Goal: Transaction & Acquisition: Purchase product/service

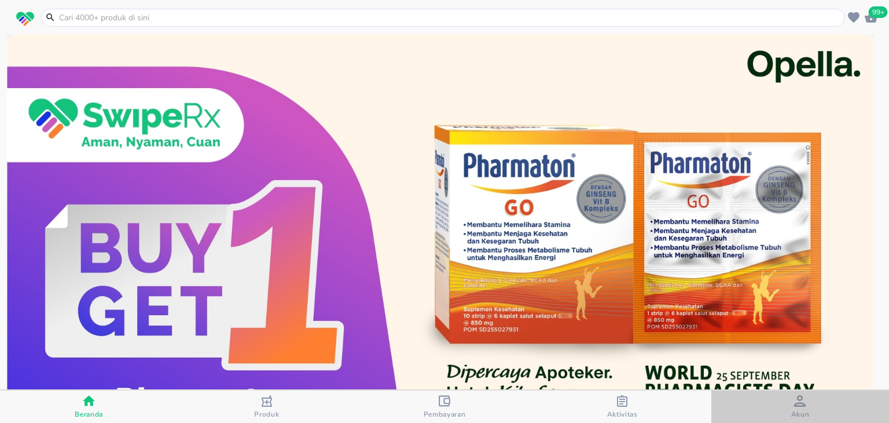
click at [797, 399] on icon "button" at bounding box center [800, 401] width 12 height 12
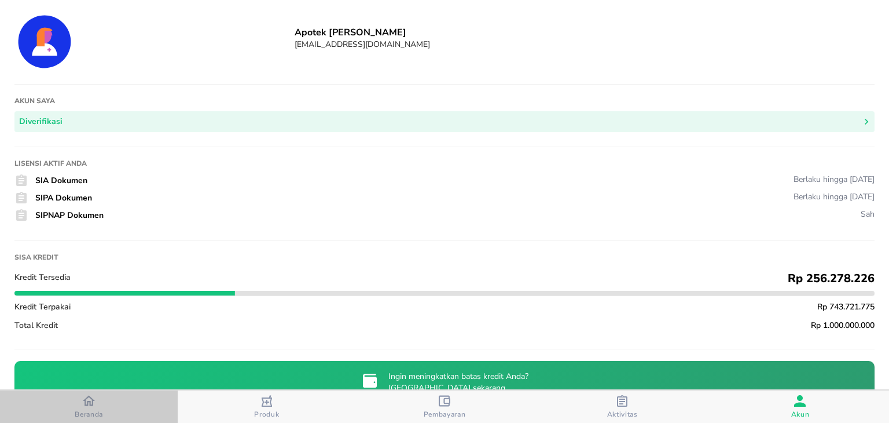
click at [116, 402] on span "Beranda" at bounding box center [88, 406] width 171 height 24
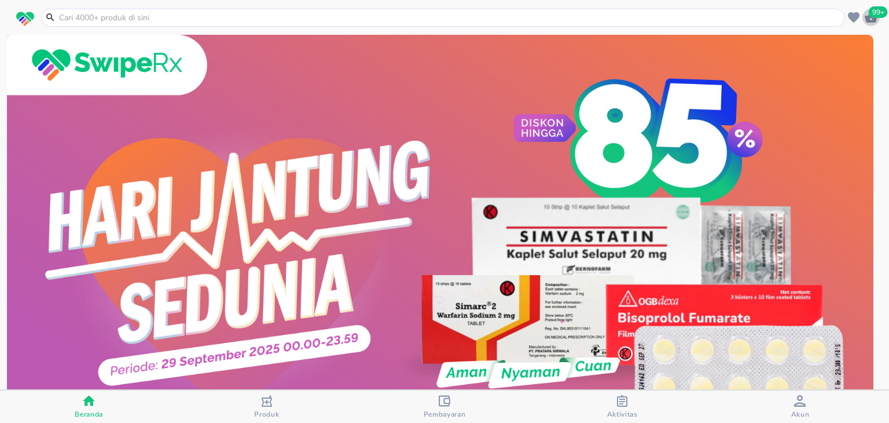
click at [874, 17] on span "99+" at bounding box center [878, 12] width 19 height 12
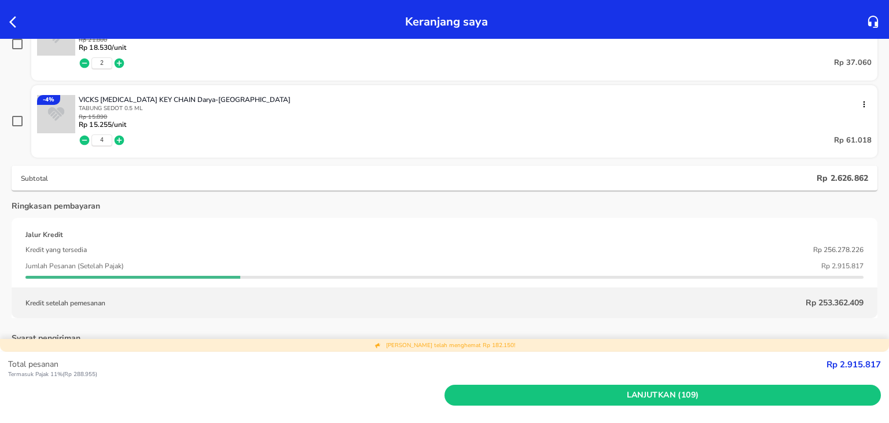
scroll to position [4916, 0]
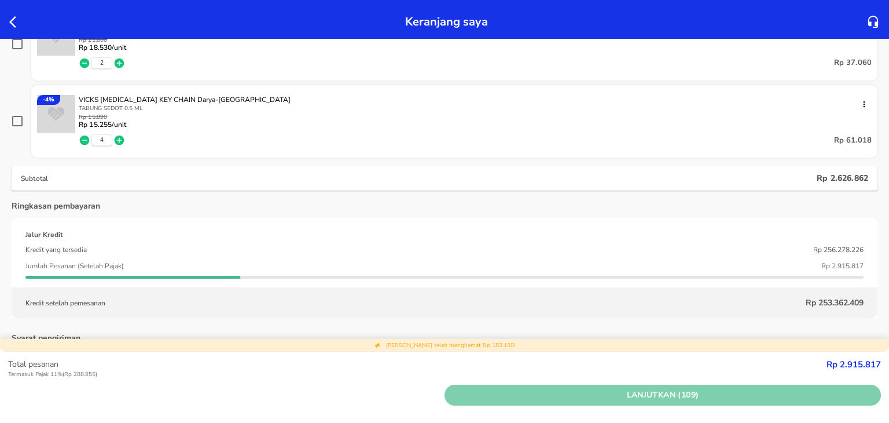
click at [513, 394] on span "Lanjutkan (109)" at bounding box center [662, 395] width 427 height 14
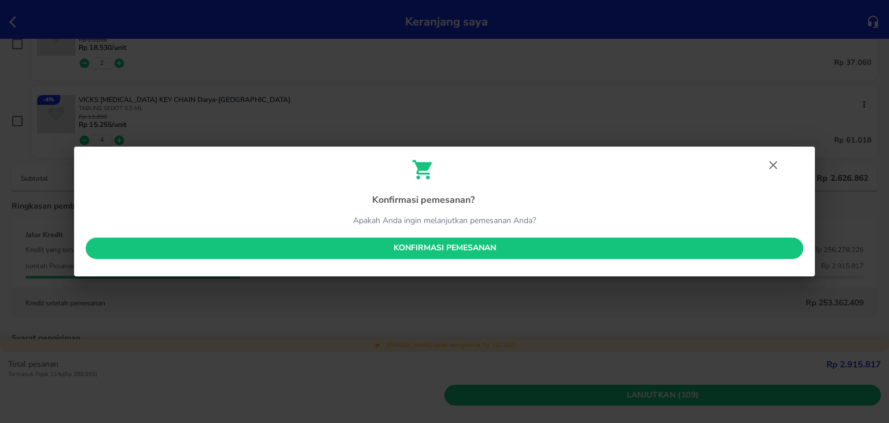
click at [505, 246] on span "Konfirmasi pemesanan" at bounding box center [444, 248] width 699 height 14
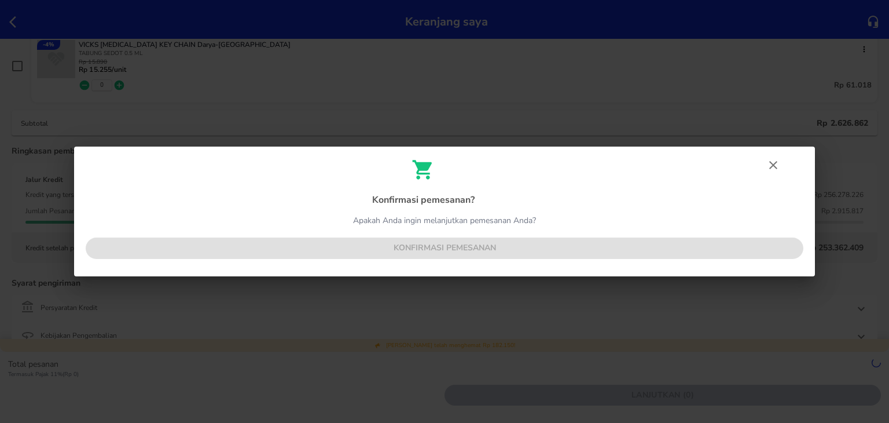
scroll to position [4860, 0]
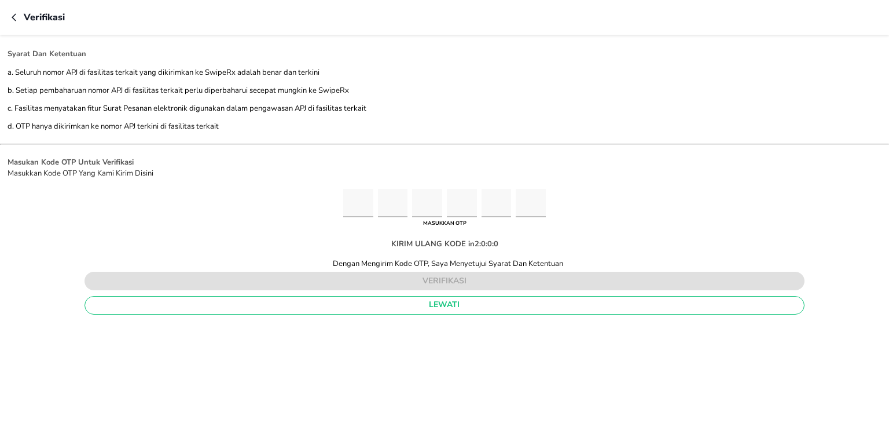
click at [505, 246] on div "KIRIM ULANG KODE in 2 : 0 : 0 : 0" at bounding box center [445, 243] width 126 height 29
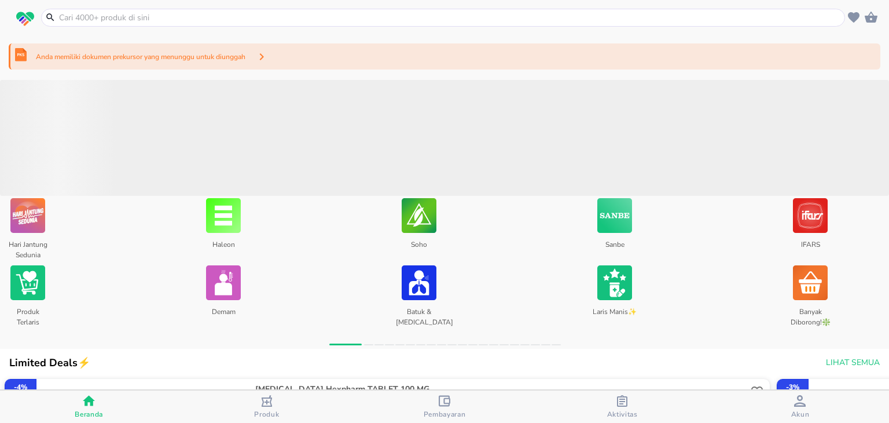
click at [403, 49] on div "Anda memiliki dokumen prekursor yang menunggu untuk diunggah" at bounding box center [445, 56] width 872 height 26
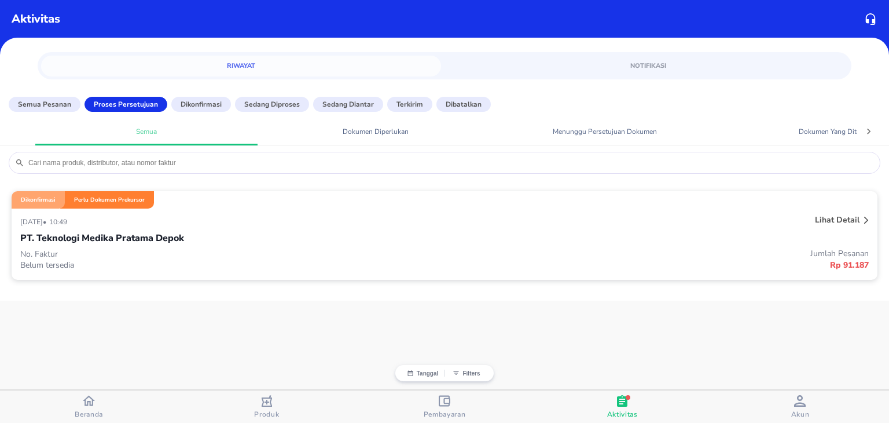
click at [630, 245] on div "PT. Teknologi Medika Pratama Depok" at bounding box center [444, 238] width 849 height 20
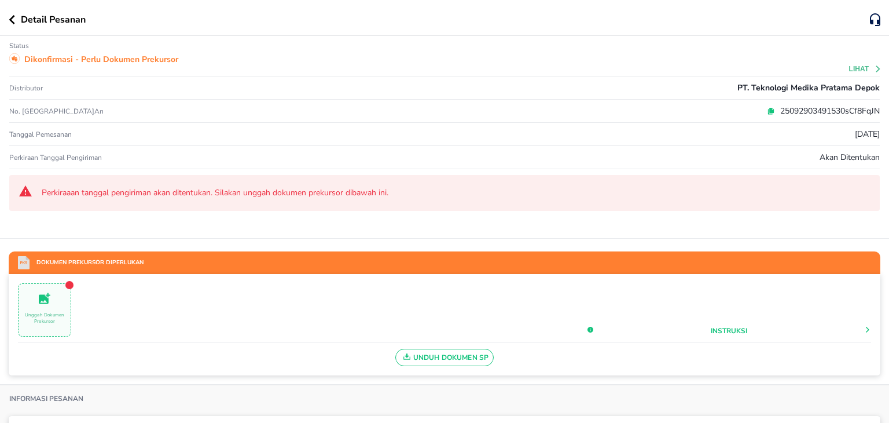
click at [769, 109] on icon at bounding box center [771, 109] width 5 height 5
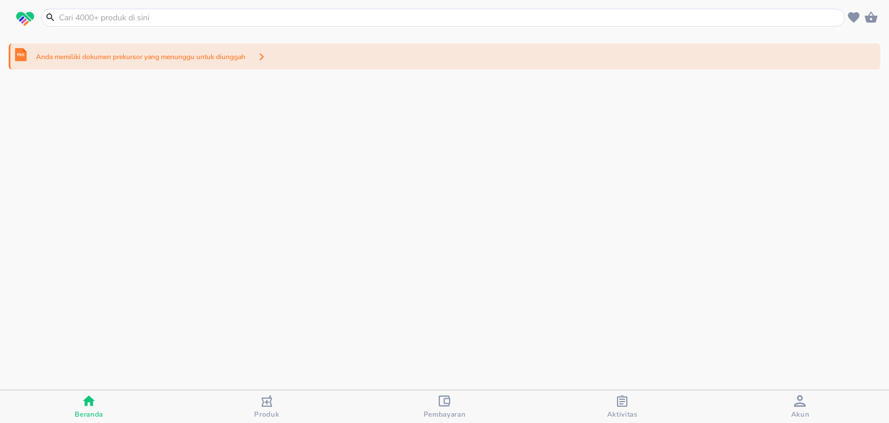
click at [422, 61] on div "Anda memiliki dokumen prekursor yang menunggu untuk diunggah" at bounding box center [445, 56] width 872 height 26
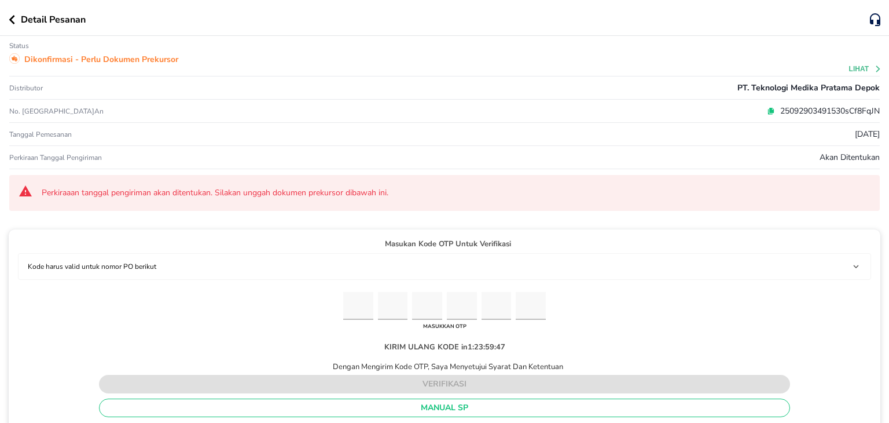
click at [361, 311] on input "Please enter OTP character 1" at bounding box center [358, 306] width 30 height 28
paste input "2"
type input "8"
type input "2"
type input "3"
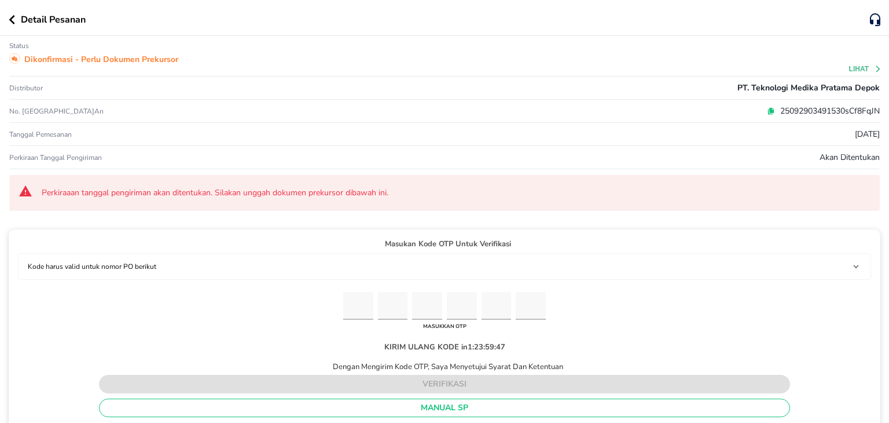
type input "2"
type input "8"
type input "2"
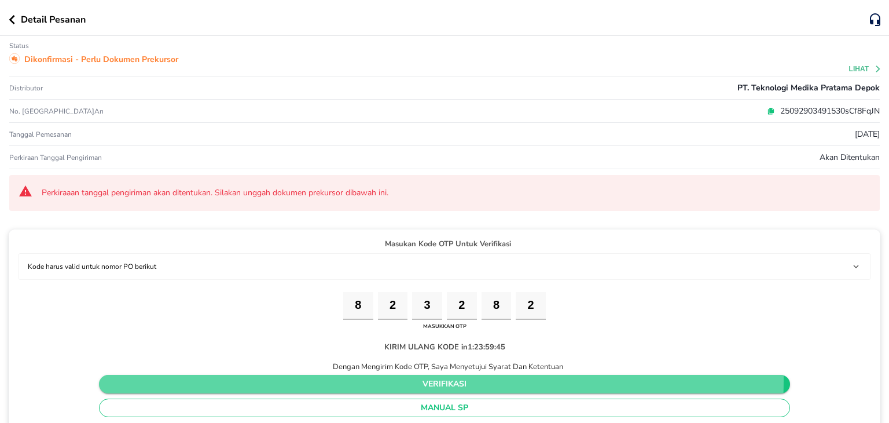
click at [401, 377] on span "verifikasi" at bounding box center [444, 384] width 673 height 14
